Goal: Navigation & Orientation: Find specific page/section

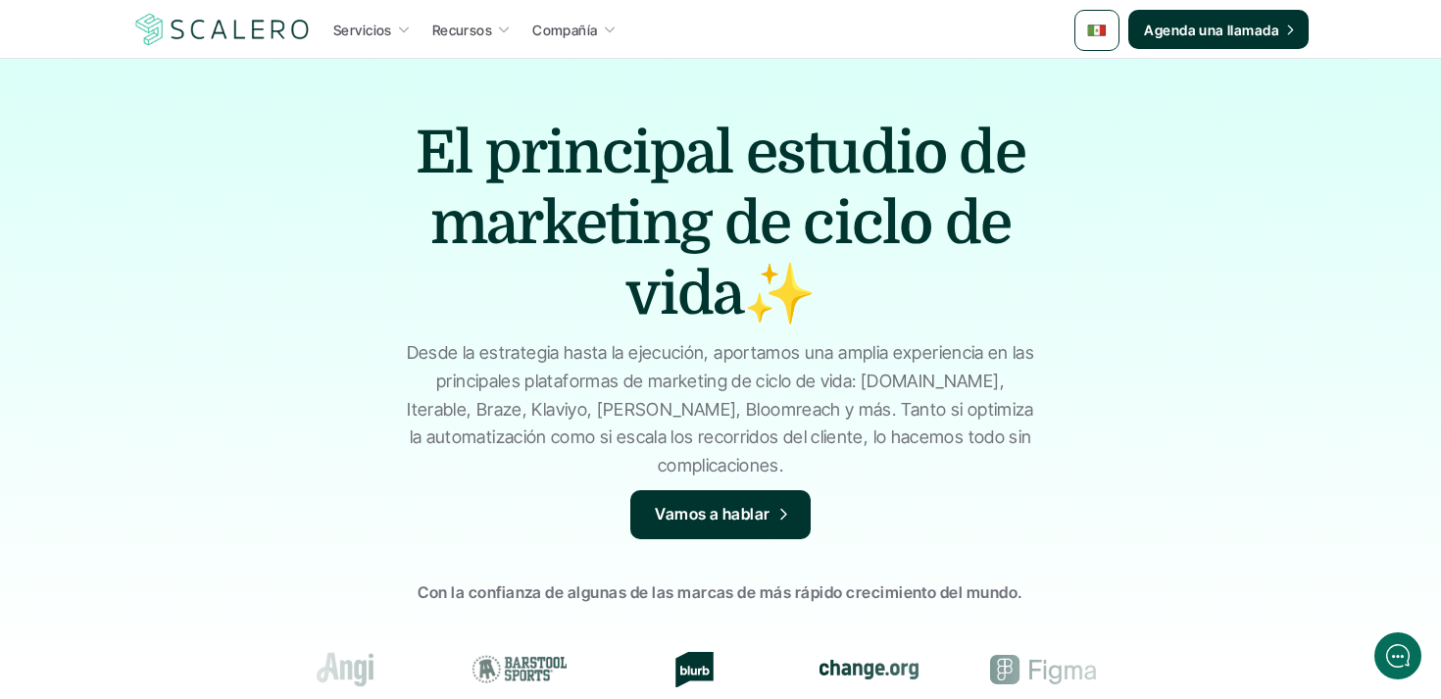
click at [1114, 24] on div at bounding box center [1096, 30] width 45 height 41
click at [1099, 75] on img at bounding box center [1097, 79] width 20 height 20
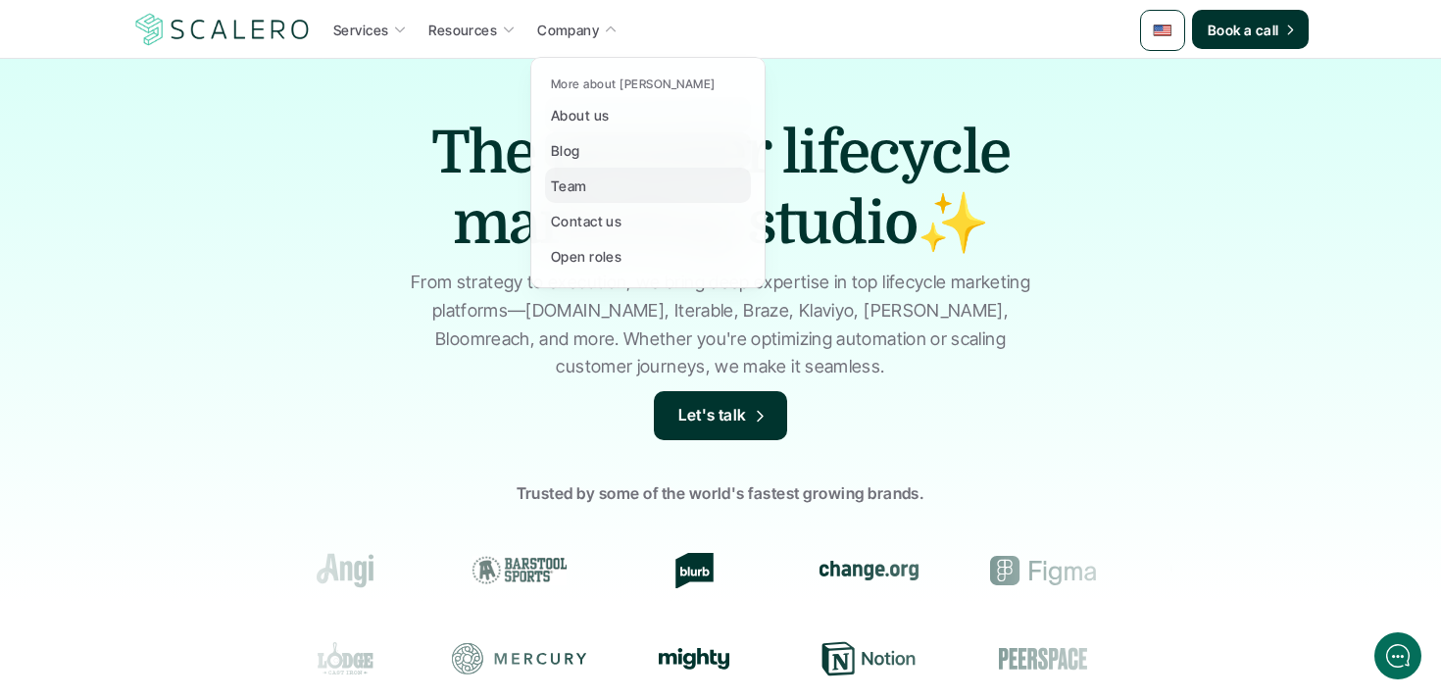
click at [563, 178] on p "Team" at bounding box center [569, 185] width 36 height 21
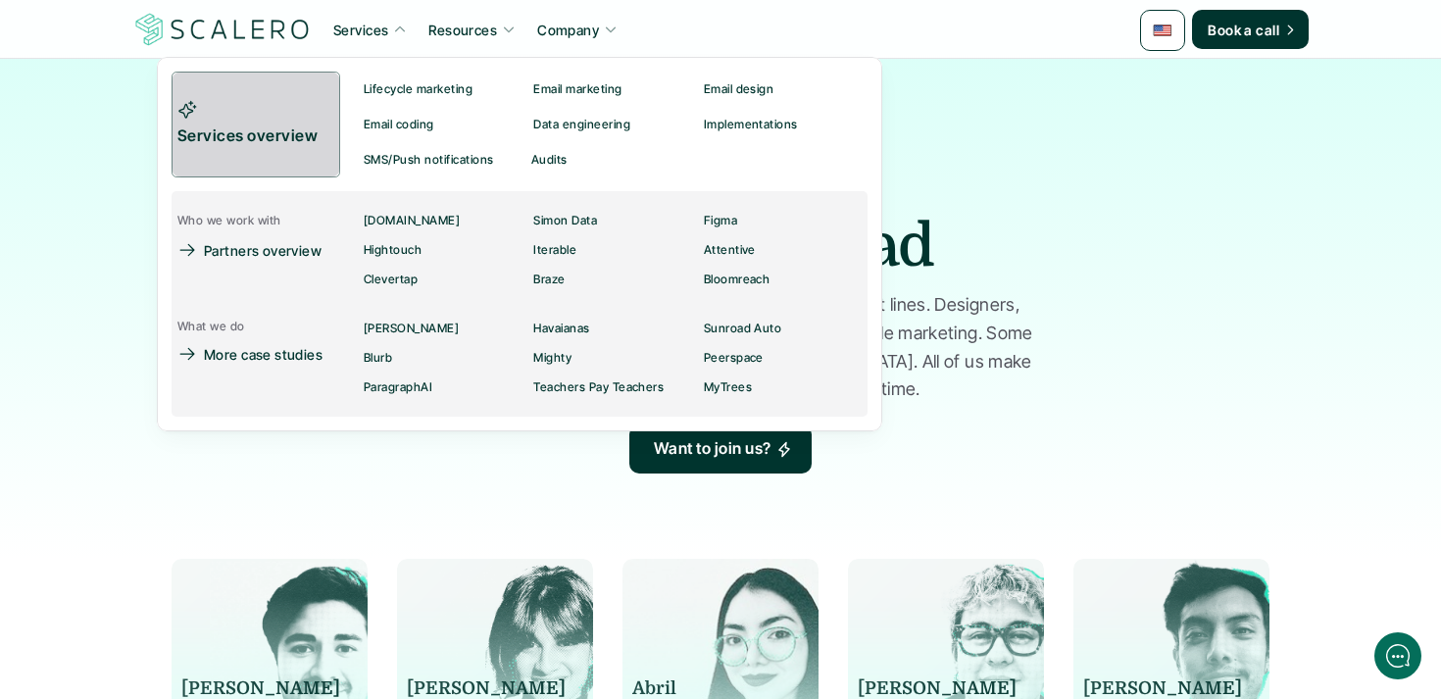
click at [256, 101] on link "Services overview" at bounding box center [255, 125] width 169 height 106
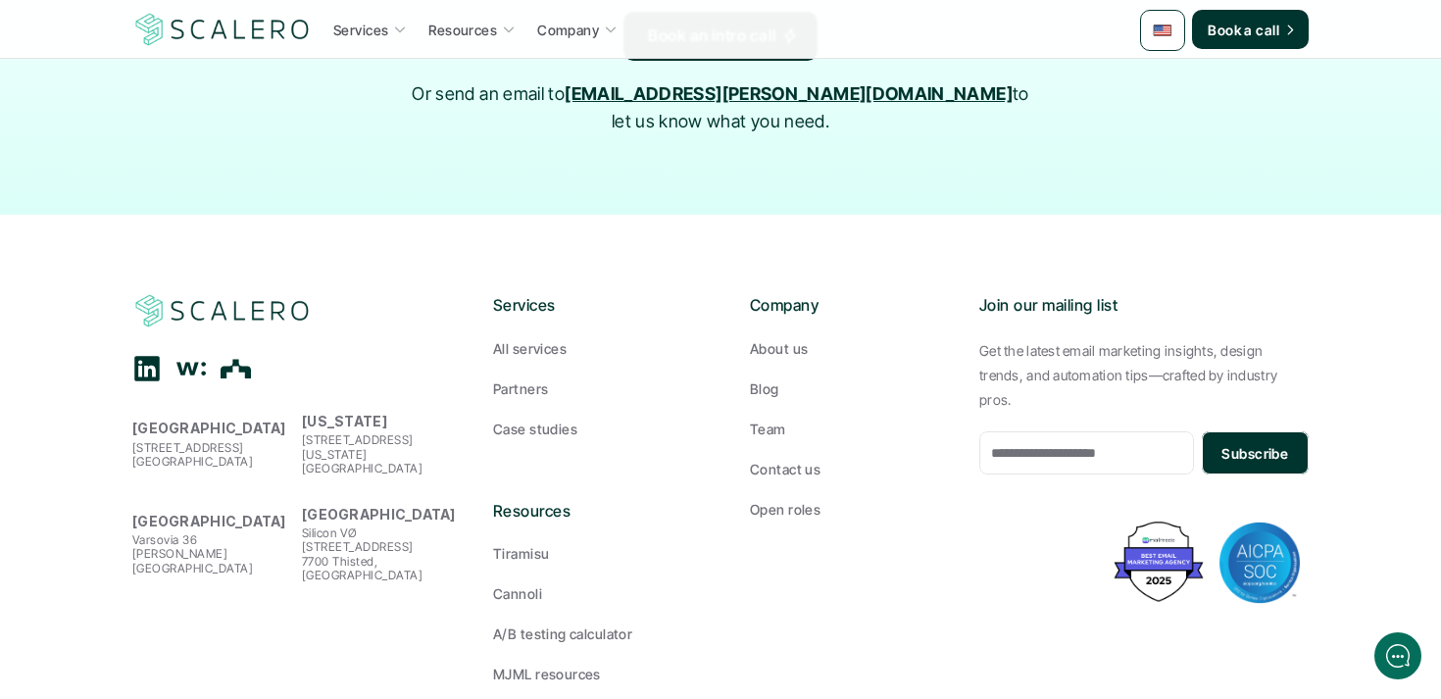
scroll to position [3899, 0]
